Goal: Entertainment & Leisure: Consume media (video, audio)

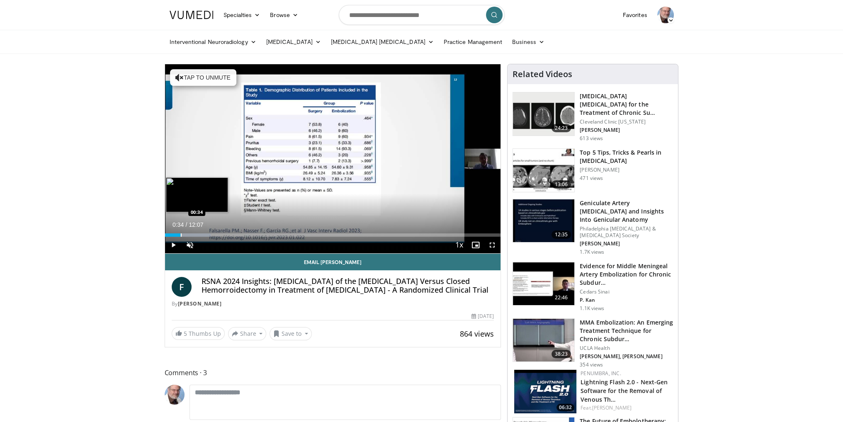
drag, startPoint x: 169, startPoint y: 235, endPoint x: 180, endPoint y: 234, distance: 11.7
click at [181, 234] on div "Progress Bar" at bounding box center [181, 235] width 1 height 3
drag, startPoint x: 181, startPoint y: 234, endPoint x: 189, endPoint y: 233, distance: 8.3
click at [189, 234] on div "Loaded : 16.36% 00:55 00:55" at bounding box center [333, 235] width 336 height 3
drag, startPoint x: 189, startPoint y: 234, endPoint x: 181, endPoint y: 234, distance: 7.9
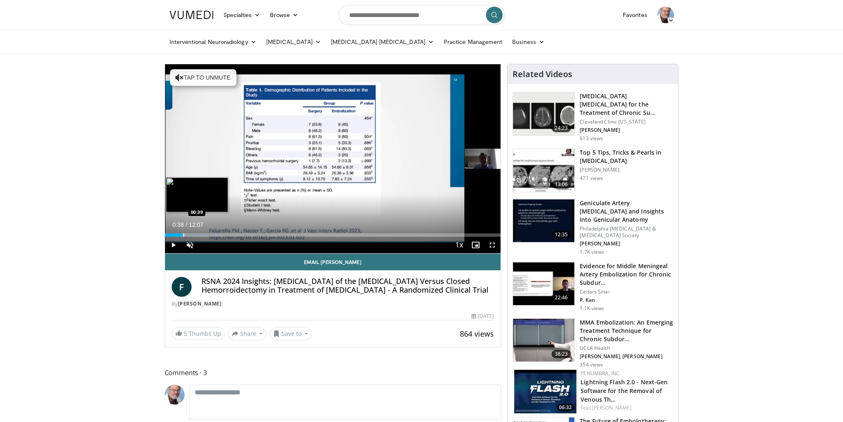
click at [183, 234] on div "Progress Bar" at bounding box center [183, 235] width 1 height 3
drag, startPoint x: 182, startPoint y: 234, endPoint x: 191, endPoint y: 234, distance: 8.8
click at [191, 234] on div "Loaded : 16.36% 00:56 00:56" at bounding box center [333, 235] width 336 height 3
drag, startPoint x: 191, startPoint y: 234, endPoint x: 197, endPoint y: 233, distance: 6.7
click at [198, 234] on div "Progress Bar" at bounding box center [198, 235] width 1 height 3
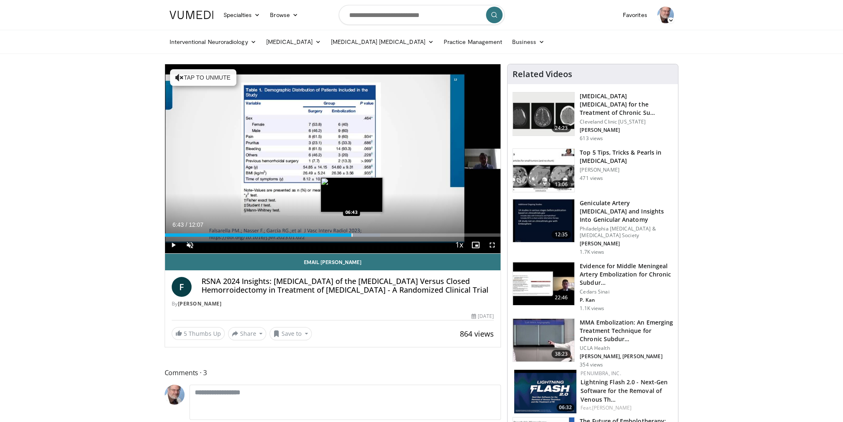
drag, startPoint x: 200, startPoint y: 235, endPoint x: 351, endPoint y: 234, distance: 151.9
click at [352, 234] on div "Progress Bar" at bounding box center [352, 235] width 1 height 3
drag, startPoint x: 353, startPoint y: 235, endPoint x: 363, endPoint y: 234, distance: 9.6
click at [363, 234] on div "Progress Bar" at bounding box center [363, 235] width 1 height 3
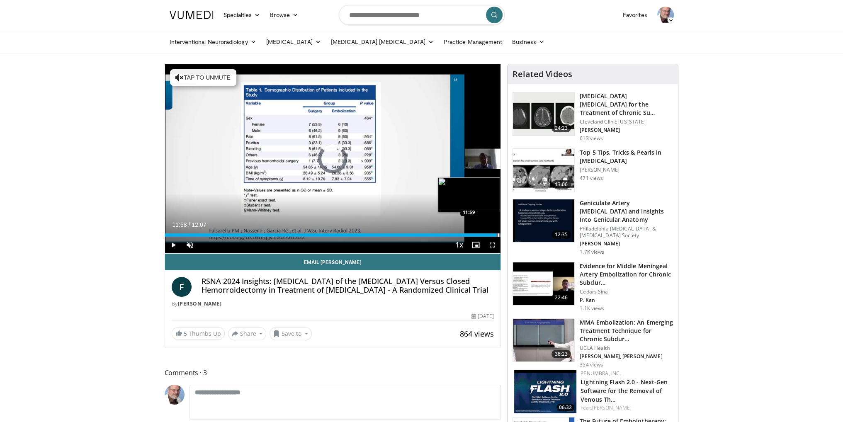
drag, startPoint x: 372, startPoint y: 234, endPoint x: 498, endPoint y: 233, distance: 125.7
click at [498, 234] on div "Progress Bar" at bounding box center [498, 235] width 1 height 3
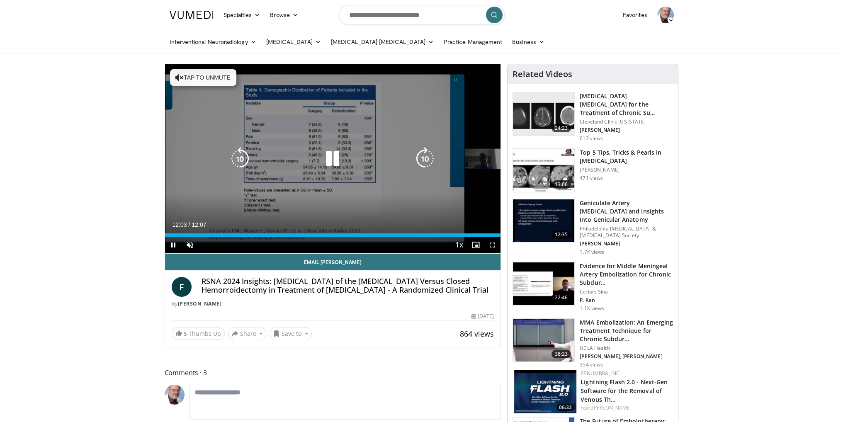
click at [380, 219] on div "10 seconds Tap to unmute" at bounding box center [333, 158] width 336 height 189
